Goal: Check status

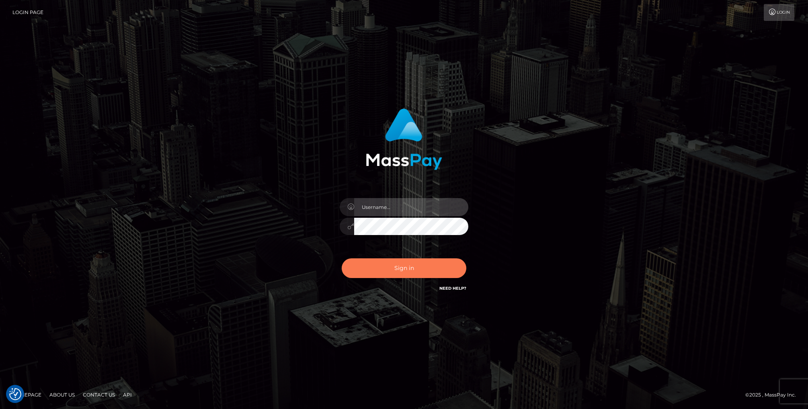
type input "lovely.ace"
click at [382, 268] on button "Sign in" at bounding box center [404, 268] width 125 height 20
click at [371, 268] on button "Sign in" at bounding box center [404, 268] width 125 height 20
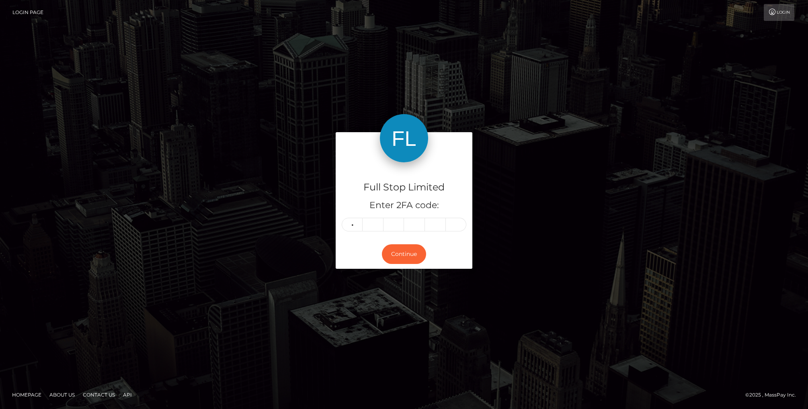
type input "1"
type input "7"
type input "8"
type input "9"
type input "5"
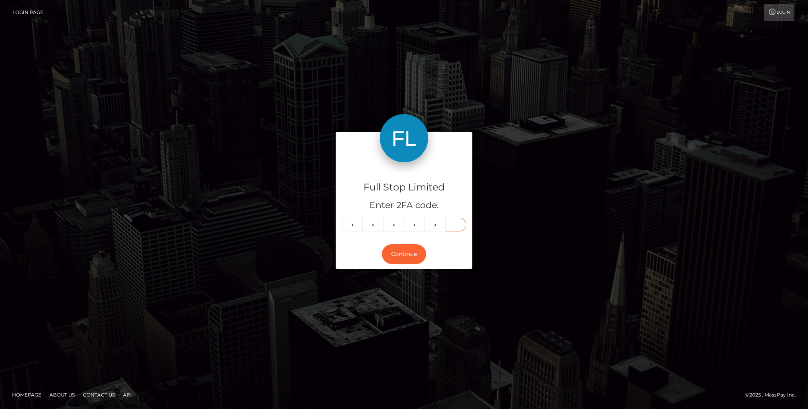
type input "3"
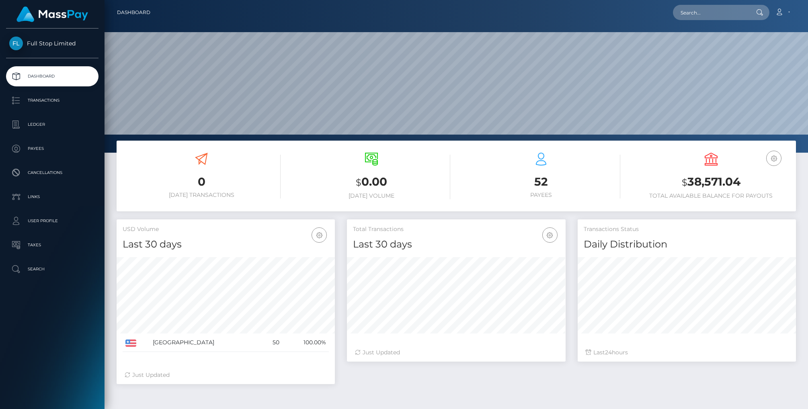
scroll to position [142, 218]
drag, startPoint x: 740, startPoint y: 180, endPoint x: 641, endPoint y: 180, distance: 98.1
click at [686, 177] on h3 "$ 38,571.04" at bounding box center [711, 182] width 158 height 16
copy h3 "38,571.04"
drag, startPoint x: 43, startPoint y: 81, endPoint x: 67, endPoint y: 90, distance: 25.6
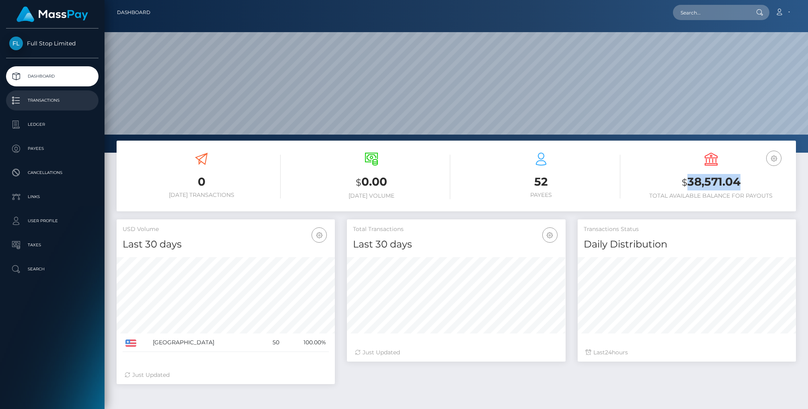
click at [43, 81] on p "Dashboard" at bounding box center [52, 76] width 86 height 12
